Goal: Navigation & Orientation: Find specific page/section

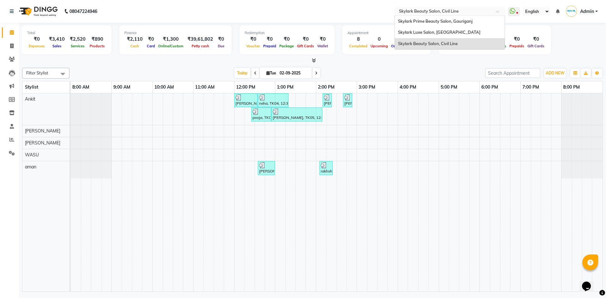
click at [463, 12] on input "text" at bounding box center [444, 12] width 92 height 6
click at [460, 25] on div "Skylark Prime Beauty Salon, Gauriganj" at bounding box center [450, 21] width 110 height 11
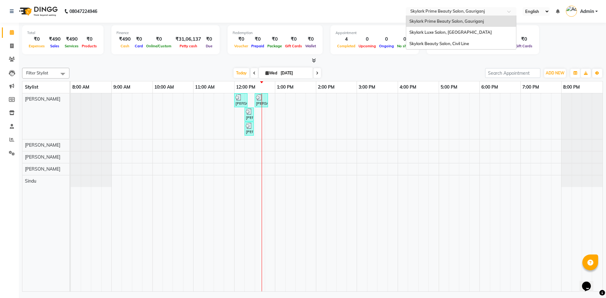
click at [458, 15] on div "Select Location × Skylark Prime Beauty Salon, [GEOGRAPHIC_DATA]" at bounding box center [461, 11] width 111 height 9
click at [451, 41] on span "Skylark Beauty Salon, Civil Line" at bounding box center [440, 43] width 60 height 5
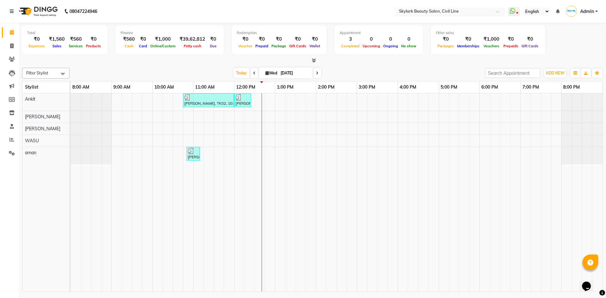
click at [415, 11] on input "text" at bounding box center [444, 12] width 92 height 6
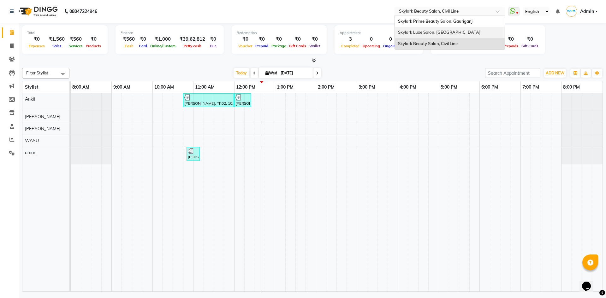
click at [411, 33] on span "Skylark Luxe Salon, [GEOGRAPHIC_DATA]" at bounding box center [439, 32] width 82 height 5
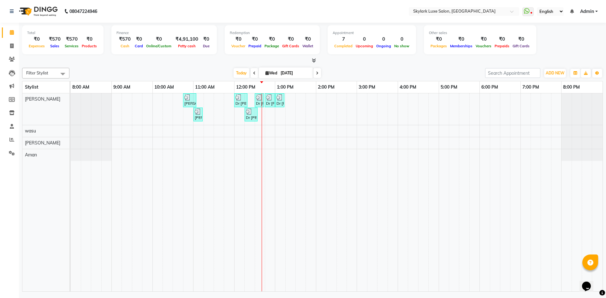
click at [141, 71] on div "[DATE] [DATE]" at bounding box center [278, 73] width 410 height 9
click at [13, 31] on icon at bounding box center [12, 32] width 4 height 5
